Goal: Task Accomplishment & Management: Manage account settings

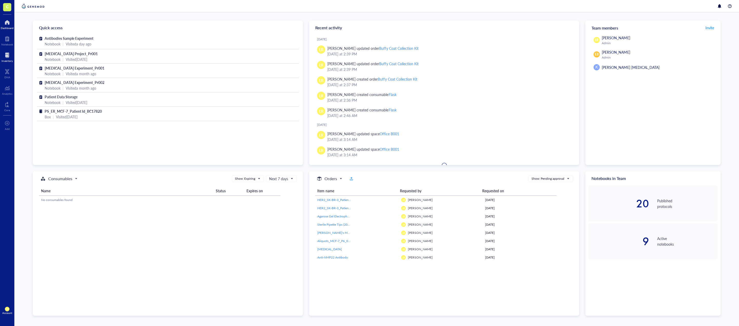
click at [4, 55] on div at bounding box center [7, 55] width 11 height 8
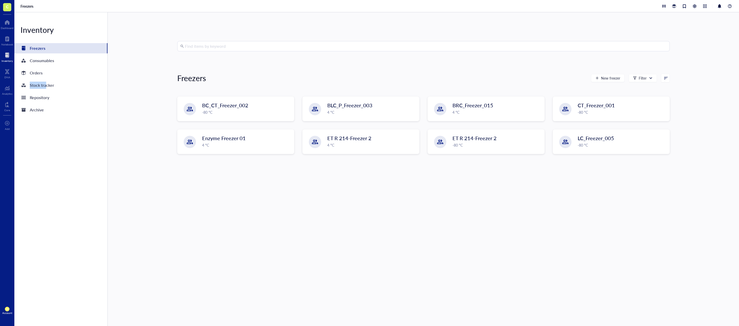
click at [45, 79] on div "Inventory Freezers Consumables Orders Stock tracker Repository Archive" at bounding box center [60, 168] width 93 height 313
click at [52, 74] on div "Orders" at bounding box center [60, 73] width 93 height 10
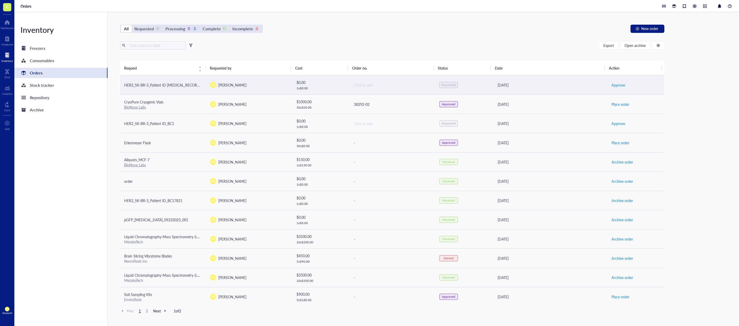
click at [256, 92] on td "LR [PERSON_NAME]" at bounding box center [249, 84] width 86 height 19
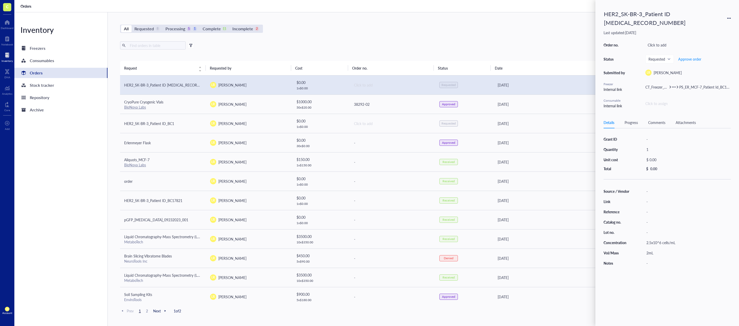
click at [730, 16] on icon at bounding box center [729, 18] width 4 height 4
click at [714, 30] on span "Add to freezer" at bounding box center [712, 30] width 29 height 6
drag, startPoint x: 497, startPoint y: 38, endPoint x: 468, endPoint y: 59, distance: 36.0
click at [497, 38] on div "All Requested 8 Processing 5 1 Complete 11 Incomplete 2 New order Export Open a…" at bounding box center [392, 168] width 569 height 313
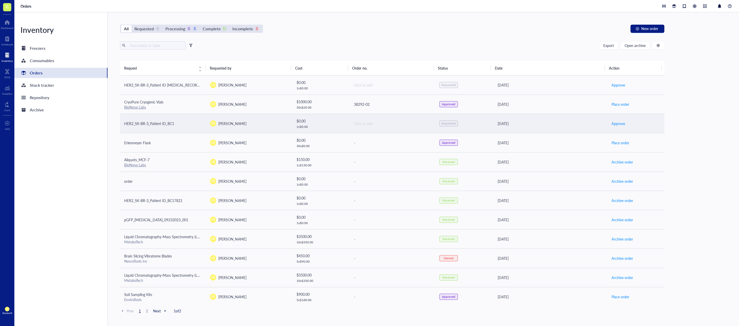
click at [322, 129] on td "$ 0.00 1 x $ 0.00" at bounding box center [320, 123] width 57 height 19
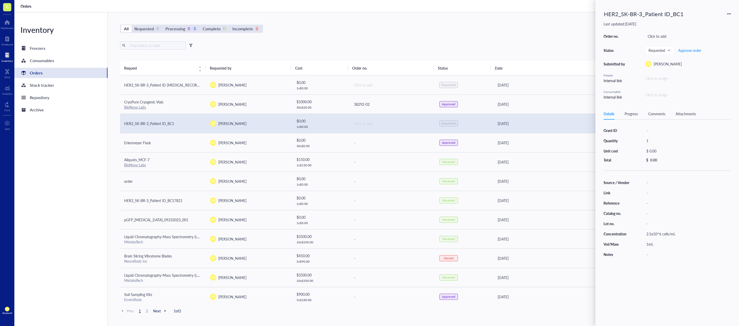
click at [660, 78] on div "Click to assign" at bounding box center [687, 78] width 85 height 6
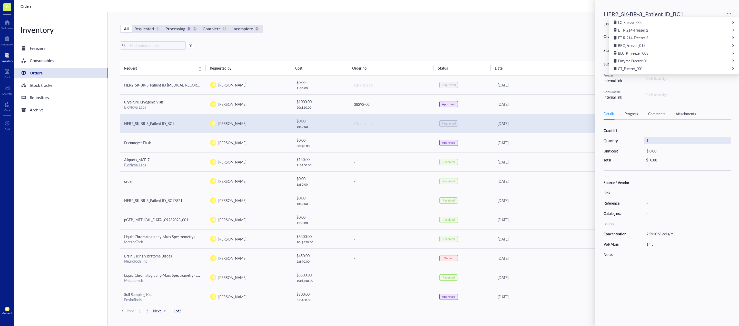
click at [659, 139] on div "1" at bounding box center [687, 140] width 87 height 7
drag, startPoint x: 662, startPoint y: 139, endPoint x: 657, endPoint y: 141, distance: 5.1
click at [657, 141] on div "1" at bounding box center [687, 140] width 87 height 7
drag, startPoint x: 657, startPoint y: 141, endPoint x: 644, endPoint y: 141, distance: 12.8
click at [644, 141] on input "1" at bounding box center [651, 140] width 15 height 7
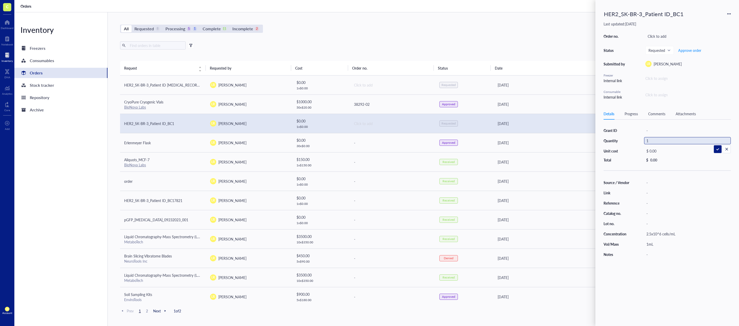
type input "2"
click at [636, 138] on div "Grant ID - Quantity 2 Unit cost $ 0.00 Total $ 0.00" at bounding box center [667, 144] width 127 height 35
click at [653, 139] on div "2" at bounding box center [687, 140] width 87 height 7
drag, startPoint x: 653, startPoint y: 139, endPoint x: 636, endPoint y: 139, distance: 16.9
click at [636, 139] on div "Grant ID - Quantity 2 Unit cost $ 0.00 Total $ 0.00" at bounding box center [667, 144] width 127 height 35
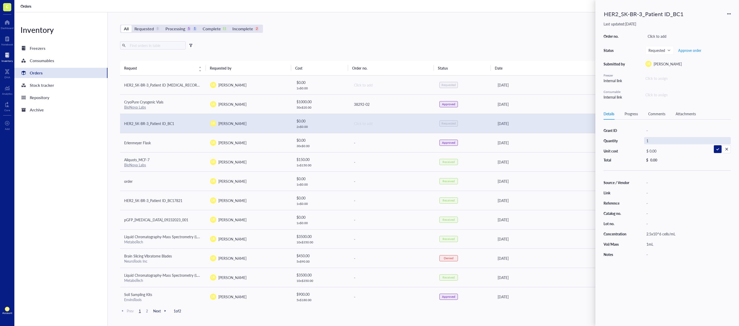
type input "10"
click at [644, 135] on div "Grant ID - Quantity 10 Unit cost $ 0.00 Total $ 0.00" at bounding box center [667, 144] width 127 height 35
click at [671, 78] on div "Click to assign" at bounding box center [687, 78] width 85 height 6
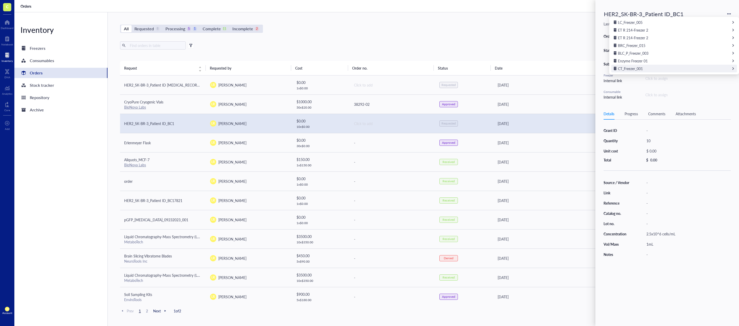
click at [659, 70] on div "CT_Freezer_001" at bounding box center [674, 69] width 126 height 8
click at [687, 39] on div "Tissue Samples" at bounding box center [674, 38] width 126 height 8
click at [690, 43] on div "PS_ER_MCF-7_01" at bounding box center [674, 43] width 126 height 8
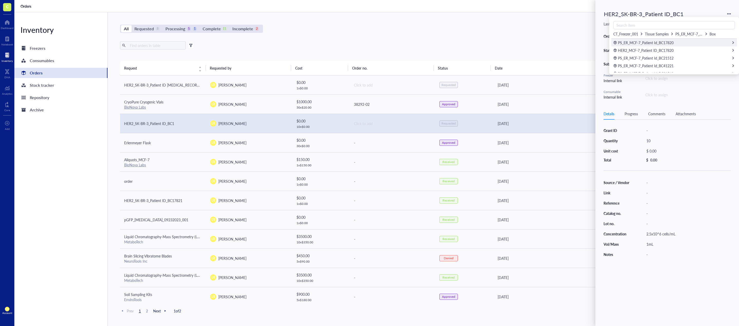
click at [694, 46] on div "PS_ER_MCF-7_Patient Id_BC17820" at bounding box center [674, 43] width 126 height 8
click at [632, 53] on span "Add new item" at bounding box center [623, 51] width 19 height 5
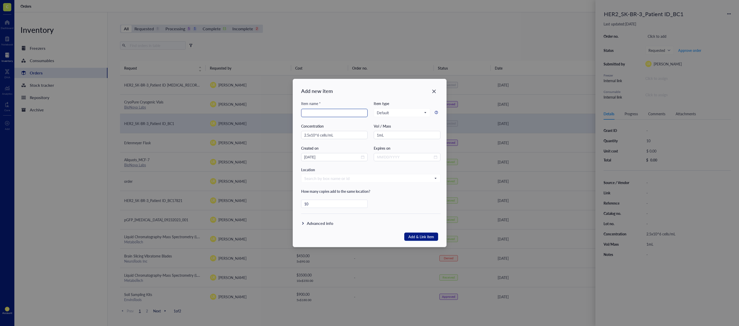
click at [337, 114] on input "search" at bounding box center [334, 113] width 61 height 8
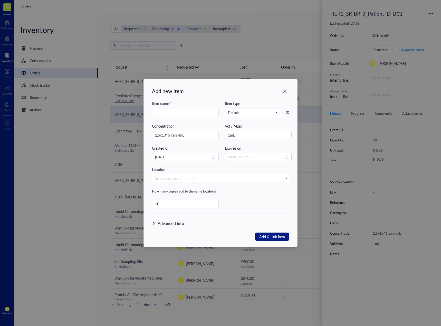
click at [402, 128] on div "Add new item Item name * Item type Default Concentration 2.5x10^6 cells/mL Vol …" at bounding box center [220, 163] width 441 height 326
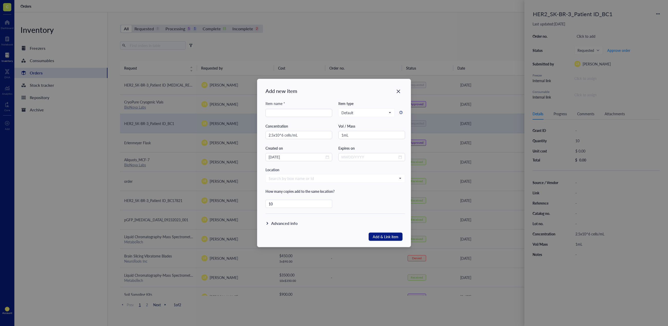
click at [399, 90] on icon "Close" at bounding box center [399, 92] width 4 height 4
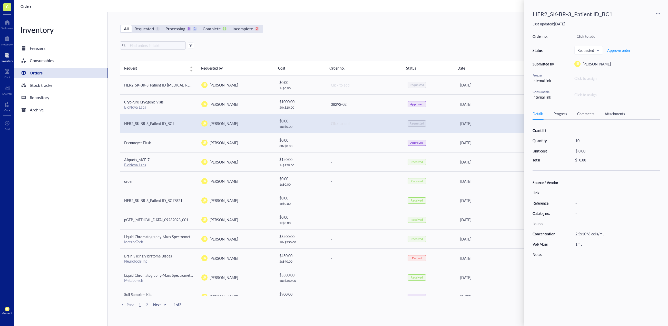
click at [418, 44] on div "Export Open archive" at bounding box center [365, 45] width 490 height 8
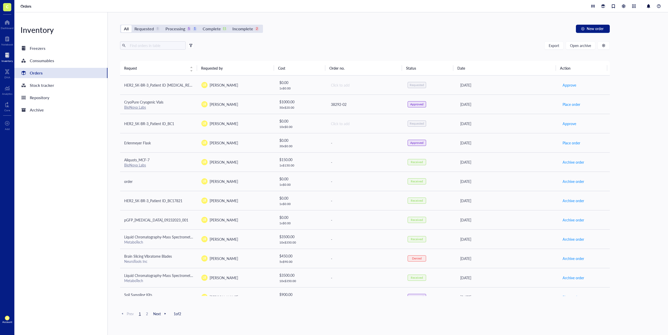
click at [502, 37] on div "All Requested 8 Processing 5 1 Complete 11 Incomplete 2 New order Export Open a…" at bounding box center [365, 173] width 514 height 322
click at [470, 41] on div "All Requested 8 Processing 5 1 Complete 11 Incomplete 2 New order Export Open a…" at bounding box center [365, 173] width 514 height 322
click at [320, 138] on div "$ 0.00" at bounding box center [300, 140] width 43 height 6
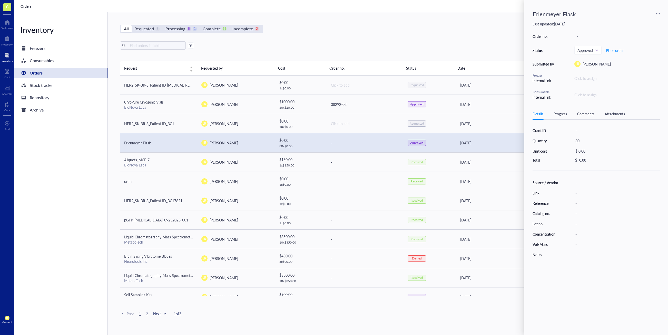
click at [586, 80] on div "Click to assign" at bounding box center [616, 78] width 85 height 6
click at [589, 67] on div "CT_Freezer_001" at bounding box center [603, 69] width 126 height 8
click at [606, 65] on div "Aliquots" at bounding box center [603, 69] width 126 height 8
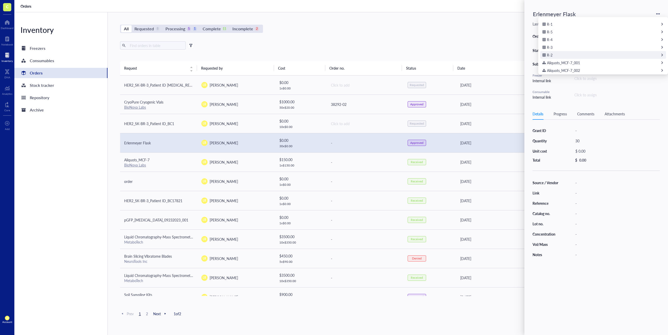
scroll to position [36, 0]
click at [579, 24] on div "R-1" at bounding box center [603, 22] width 126 height 8
click at [597, 44] on span "Empty Aliquot Cryovial Caps Rack" at bounding box center [574, 42] width 54 height 5
click at [557, 44] on span "Add new item" at bounding box center [552, 44] width 19 height 5
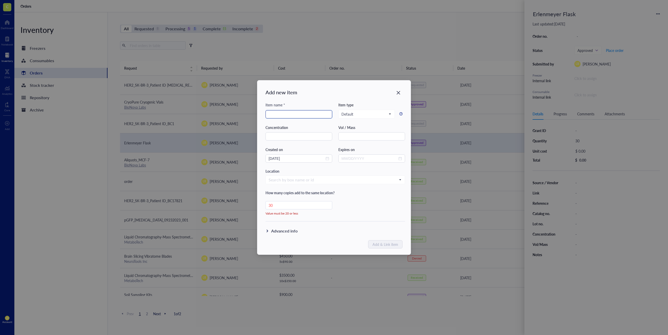
click at [305, 115] on input "search" at bounding box center [299, 114] width 61 height 8
drag, startPoint x: 294, startPoint y: 205, endPoint x: 257, endPoint y: 206, distance: 36.7
click at [257, 206] on div "Add new item Item name * Item type Default Concentration Vol / Mass Created on …" at bounding box center [333, 167] width 153 height 174
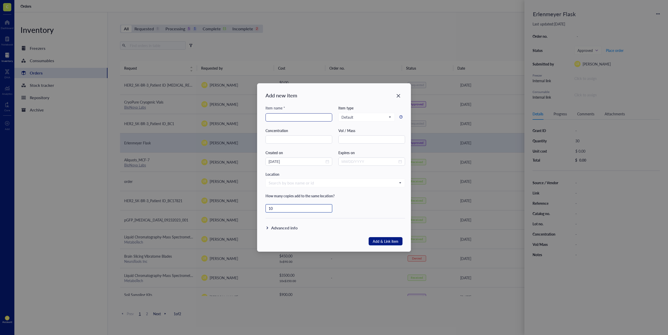
type input "10"
click at [297, 119] on input "search" at bounding box center [299, 117] width 61 height 8
click at [297, 117] on input "search" at bounding box center [299, 117] width 61 height 8
click at [299, 117] on input "search" at bounding box center [299, 117] width 61 height 8
type input "Erlenmeyer Flask"
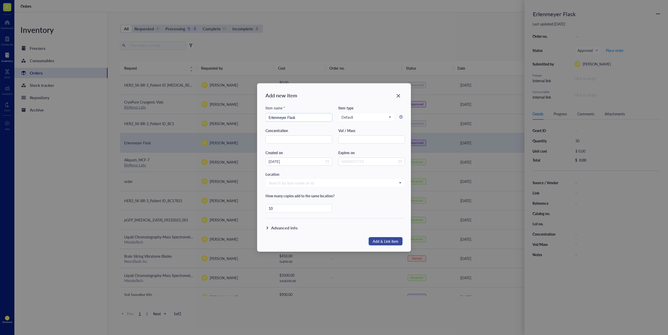
click at [393, 239] on span "Add & Link item" at bounding box center [386, 241] width 26 height 7
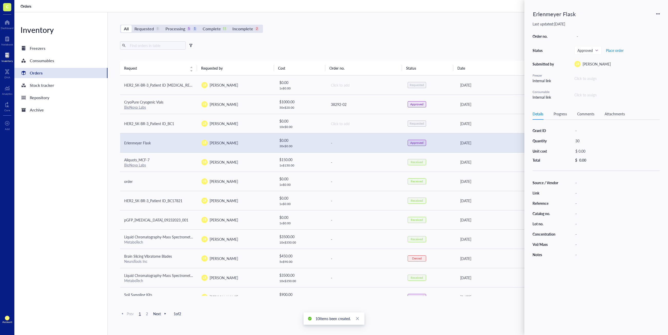
click at [337, 322] on div "10 Items been created." at bounding box center [334, 318] width 61 height 12
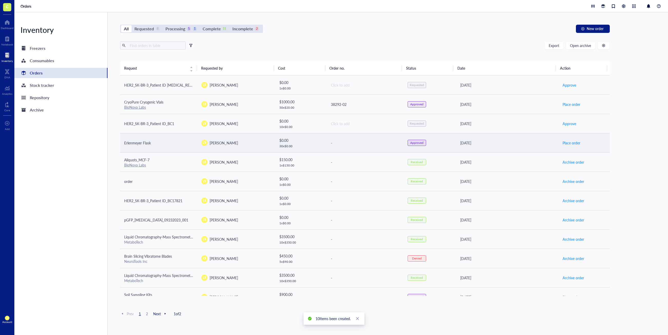
click at [256, 142] on div "LR [PERSON_NAME]" at bounding box center [235, 143] width 69 height 6
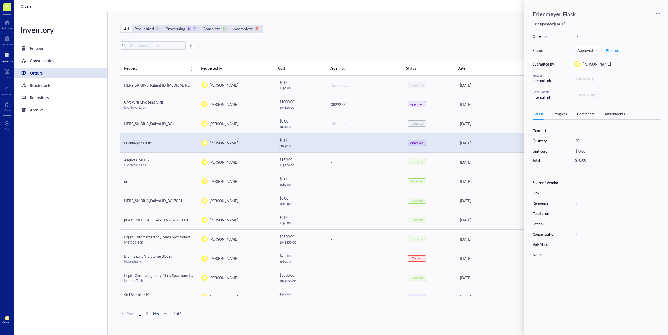
click at [595, 78] on div "Click to assign" at bounding box center [616, 78] width 85 height 6
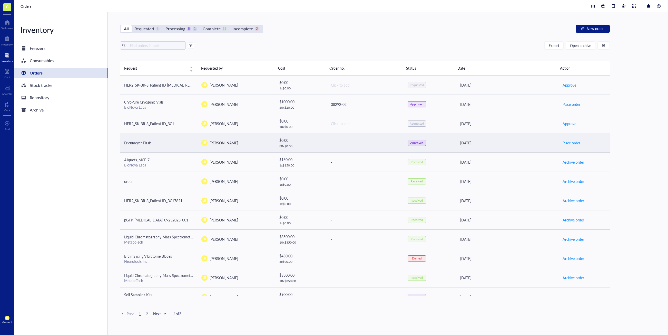
click at [167, 139] on td "Erlenmeyer Flask" at bounding box center [158, 142] width 77 height 19
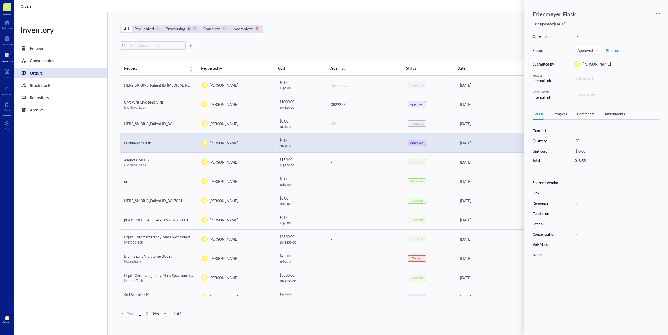
click at [591, 78] on div "Click to assign" at bounding box center [616, 78] width 85 height 6
click at [622, 70] on div "CT_Freezer_001" at bounding box center [603, 69] width 126 height 8
click at [620, 71] on div "Aliquots" at bounding box center [603, 69] width 126 height 8
click at [616, 55] on div "R-1" at bounding box center [603, 53] width 126 height 8
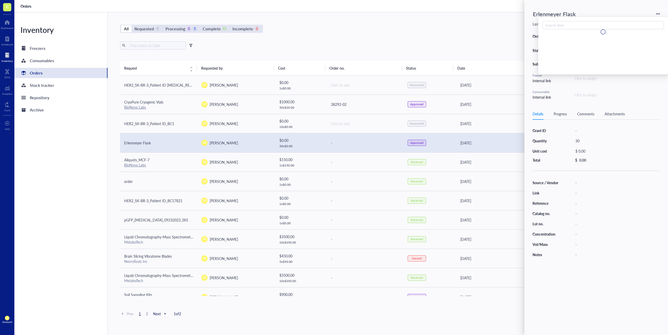
scroll to position [0, 0]
click at [615, 45] on div "Empty Aliquot Cryovial Caps Rack" at bounding box center [603, 43] width 126 height 8
click at [660, 53] on div "Link" at bounding box center [661, 54] width 6 height 5
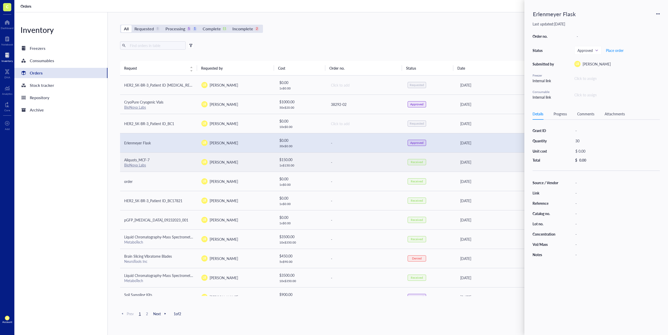
click at [170, 163] on div "BioNova Labs" at bounding box center [158, 164] width 69 height 5
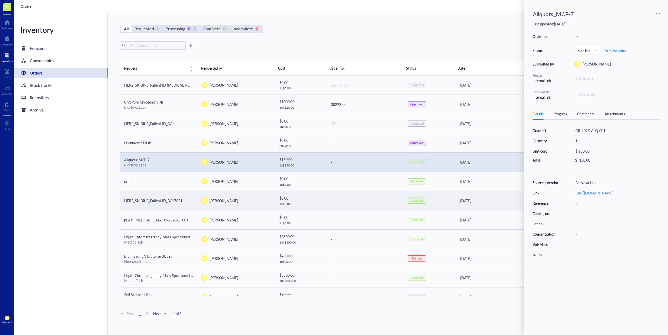
click at [173, 197] on td "HER2_SK-BR-3_Patient ID_BC17821" at bounding box center [158, 200] width 77 height 19
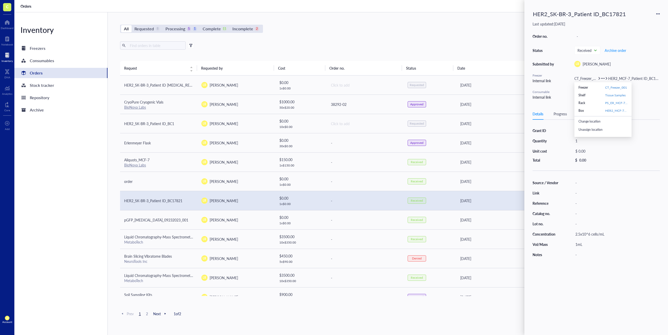
click at [592, 130] on div "Unassign location" at bounding box center [604, 129] width 53 height 8
click at [594, 129] on div "Unassign location" at bounding box center [604, 129] width 53 height 8
click at [232, 197] on div "LR [PERSON_NAME]" at bounding box center [235, 200] width 69 height 6
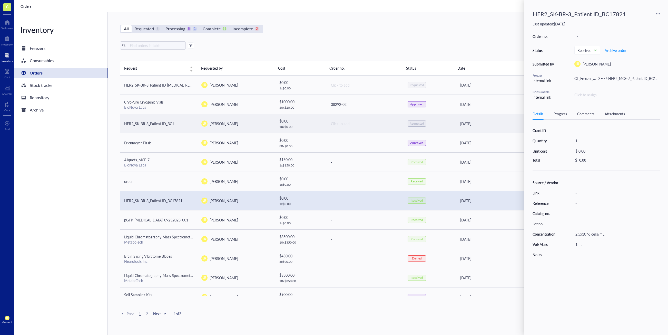
click at [253, 129] on td "LR [PERSON_NAME]" at bounding box center [235, 123] width 77 height 19
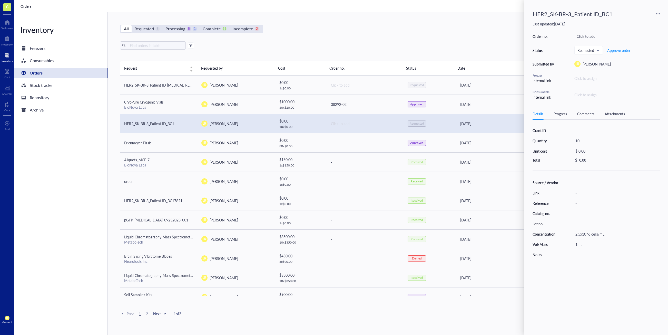
click at [586, 79] on div "Click to assign" at bounding box center [616, 78] width 85 height 6
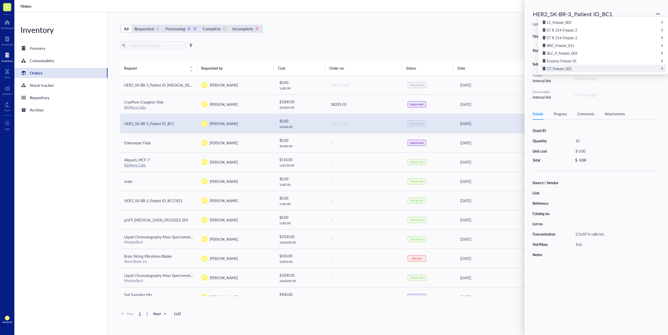
click at [598, 70] on div "CT_Freezer_001" at bounding box center [603, 69] width 126 height 8
click at [595, 66] on div "Aliquots" at bounding box center [603, 69] width 126 height 8
click at [593, 53] on div "R-1" at bounding box center [603, 53] width 126 height 8
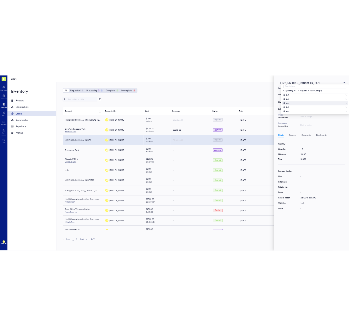
scroll to position [0, 0]
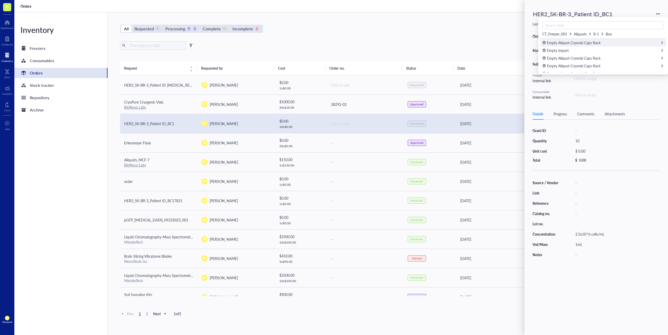
click at [611, 44] on div "Empty Aliquot Cryovial Caps Rack" at bounding box center [603, 43] width 126 height 8
click at [558, 44] on span "Add new item" at bounding box center [552, 44] width 19 height 5
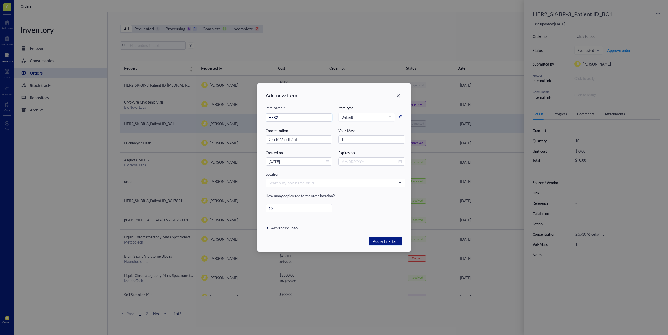
type input "HER2"
click at [385, 237] on div "Advanced info" at bounding box center [336, 227] width 140 height 18
click at [386, 238] on span "Add & Link item" at bounding box center [386, 241] width 26 height 7
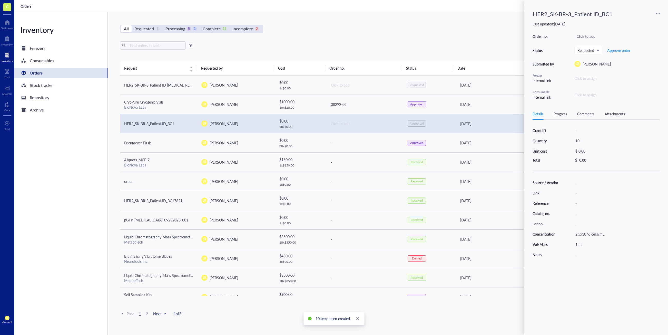
click at [592, 78] on div "Click to assign" at bounding box center [616, 78] width 85 height 6
click at [659, 54] on div "Link" at bounding box center [661, 54] width 6 height 5
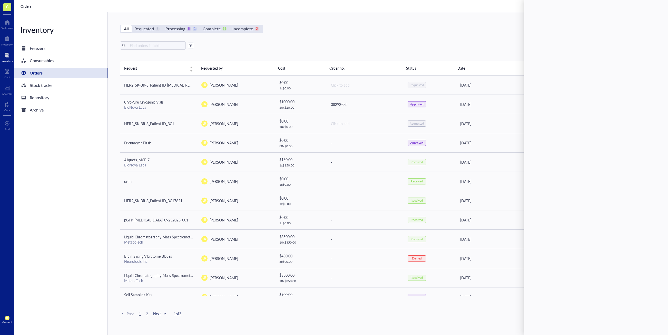
click at [265, 311] on div "Prev 1 2 Next 1 of 2" at bounding box center [365, 313] width 490 height 6
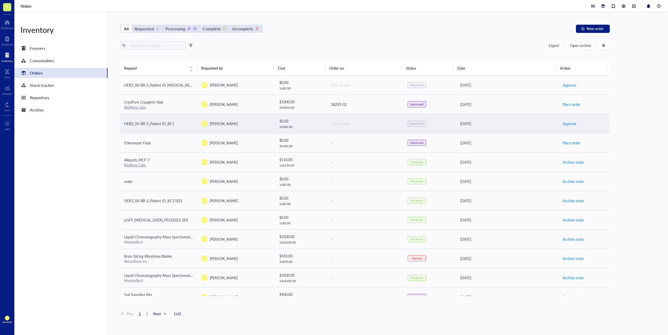
click at [249, 121] on div "LR [PERSON_NAME]" at bounding box center [235, 123] width 69 height 6
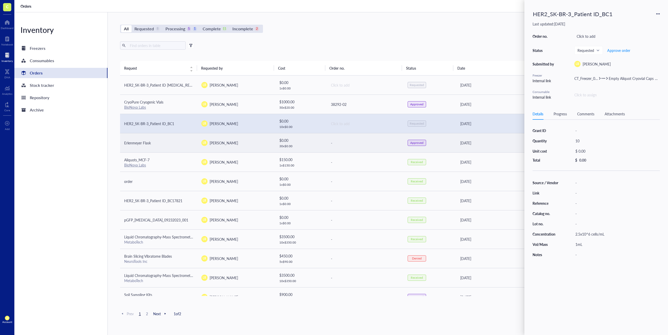
click at [231, 143] on span "[PERSON_NAME]" at bounding box center [224, 142] width 28 height 5
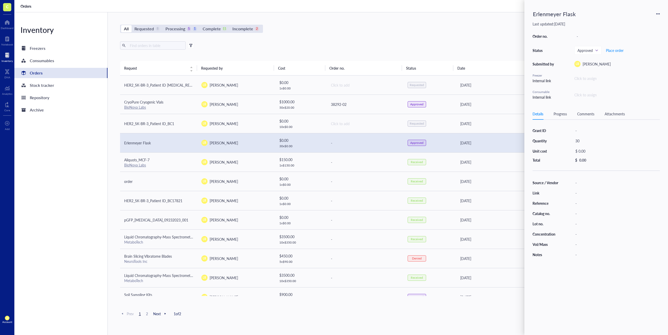
click at [592, 81] on div "Click to assign" at bounding box center [616, 78] width 85 height 6
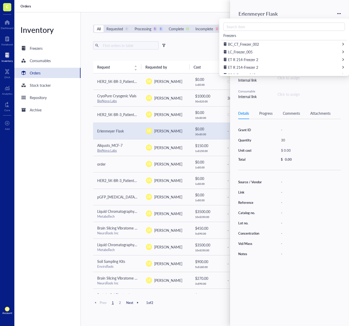
click at [34, 205] on div "Inventory Freezers Consumables Orders Stock tracker Repository Archive" at bounding box center [47, 168] width 66 height 313
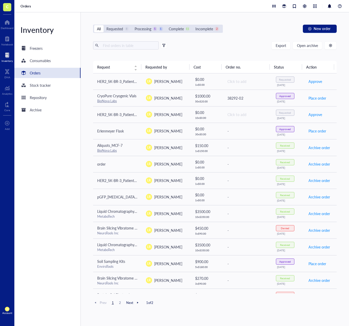
click at [42, 208] on div "Inventory Freezers Consumables Orders Stock tracker Repository Archive" at bounding box center [47, 168] width 66 height 313
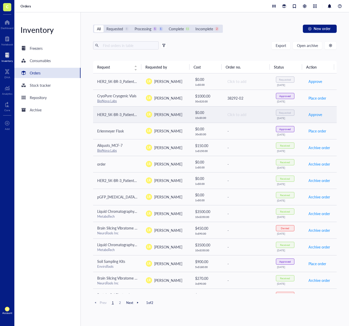
click at [132, 119] on td "HER2_SK-BR-3_Patient ID_BC1" at bounding box center [117, 114] width 49 height 16
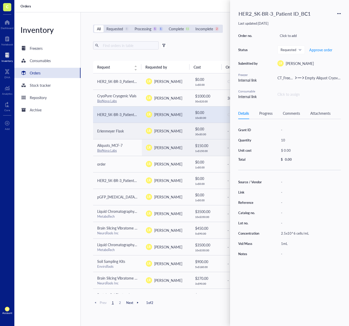
click at [126, 136] on td "Erlenmeyer Flask" at bounding box center [117, 131] width 49 height 16
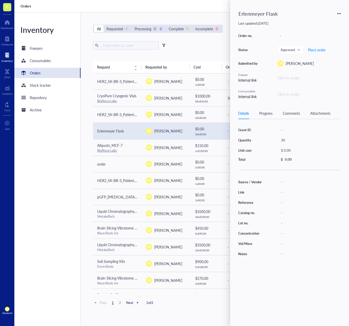
click at [298, 79] on div "Click to assign" at bounding box center [309, 78] width 63 height 6
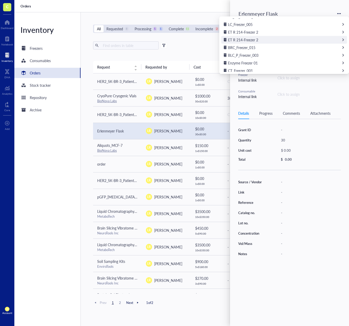
scroll to position [28, 0]
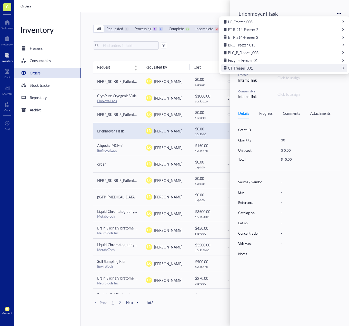
click at [269, 66] on div "CT_Freezer_001" at bounding box center [284, 68] width 126 height 8
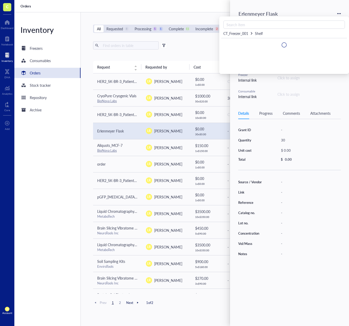
scroll to position [0, 0]
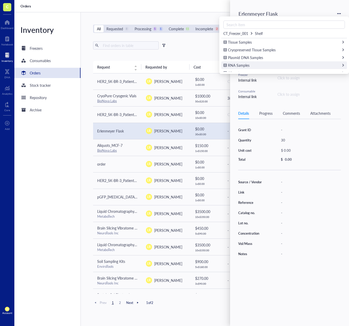
click at [261, 64] on div "RNA Samples" at bounding box center [284, 65] width 126 height 8
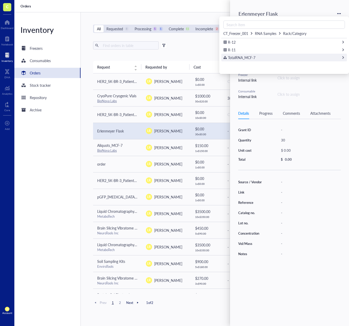
click at [259, 56] on div "TotalRNA_MCF-7" at bounding box center [284, 58] width 126 height 8
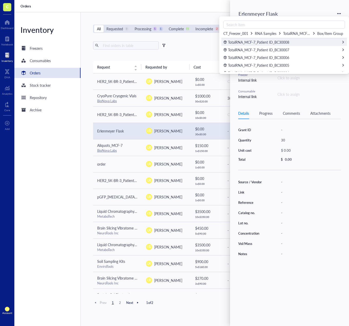
click at [251, 46] on div "TotalRNA_MCF-7_Patient ID_BC30008" at bounding box center [284, 42] width 126 height 8
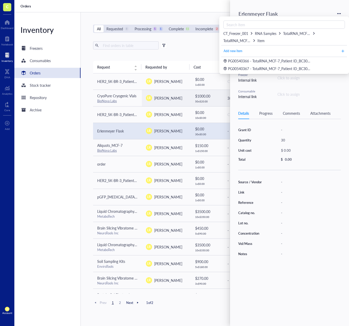
drag, startPoint x: 47, startPoint y: 152, endPoint x: 40, endPoint y: 141, distance: 13.5
click at [47, 152] on div "Inventory Freezers Consumables Orders Stock tracker Repository Archive" at bounding box center [47, 168] width 66 height 313
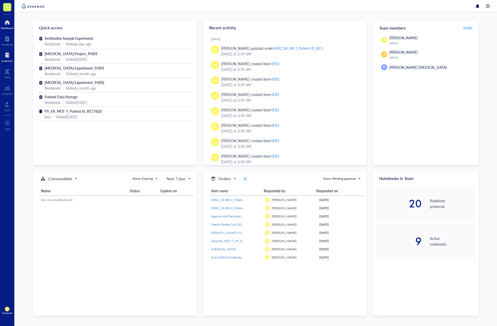
click at [6, 61] on div "Inventory" at bounding box center [7, 60] width 11 height 3
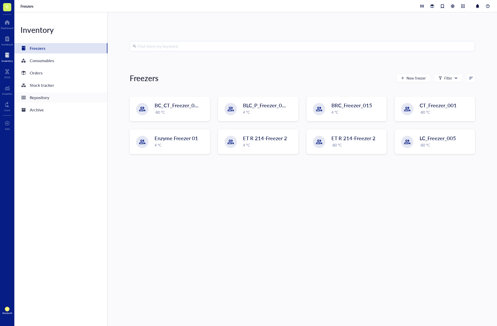
click at [53, 96] on div "Repository" at bounding box center [60, 97] width 93 height 10
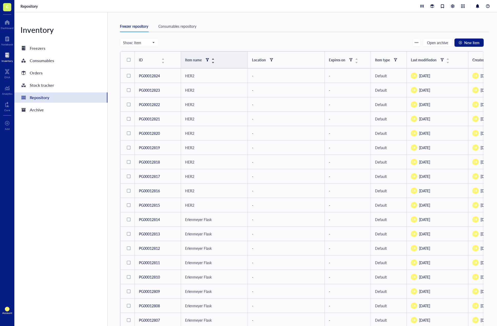
click at [208, 61] on div at bounding box center [208, 60] width 4 height 4
click at [227, 71] on input "search" at bounding box center [232, 70] width 36 height 8
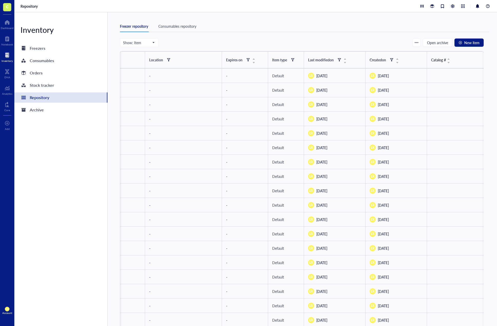
click at [81, 133] on div "Inventory Freezers Consumables Orders Stock tracker Repository Archive" at bounding box center [60, 168] width 93 height 313
